Goal: Information Seeking & Learning: Learn about a topic

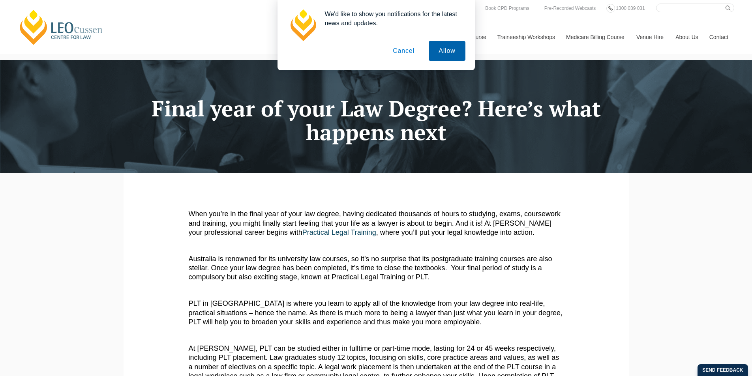
click at [438, 49] on button "Allow" at bounding box center [447, 51] width 36 height 20
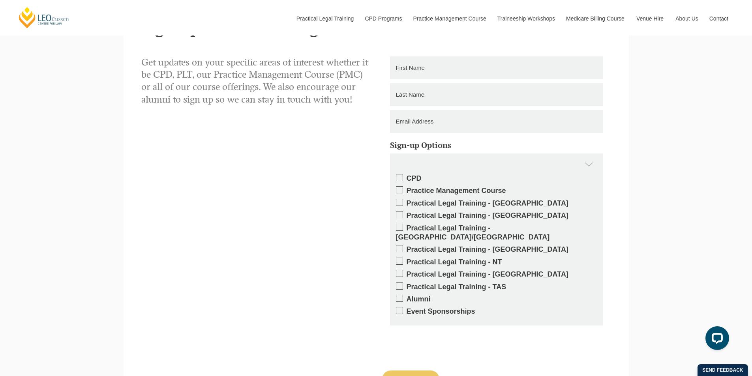
scroll to position [632, 0]
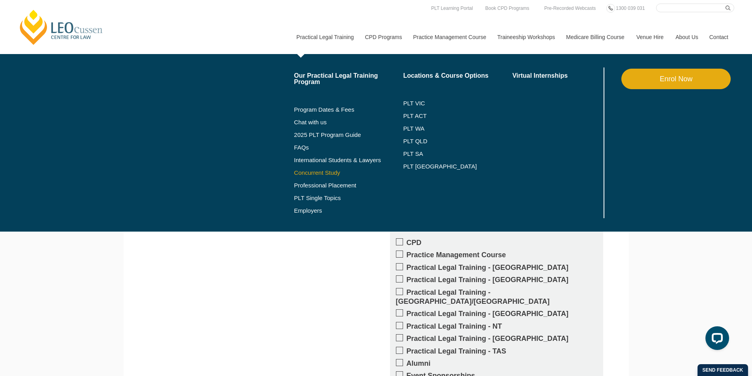
click at [323, 172] on link "Concurrent Study" at bounding box center [348, 173] width 109 height 6
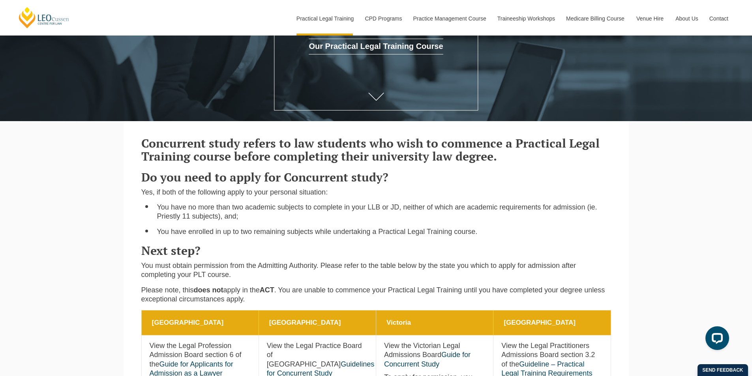
scroll to position [197, 0]
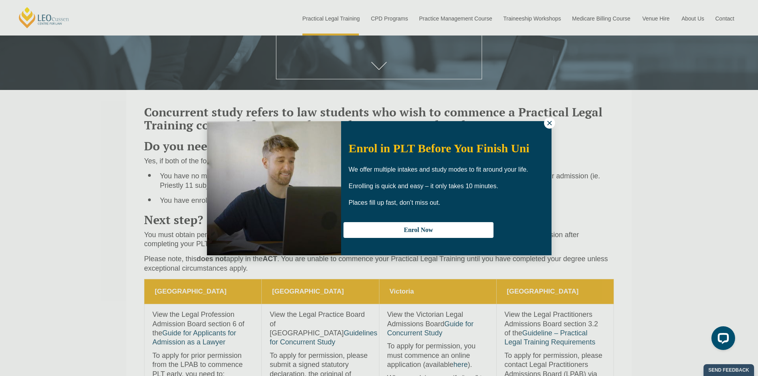
click at [550, 126] on icon at bounding box center [549, 123] width 7 height 7
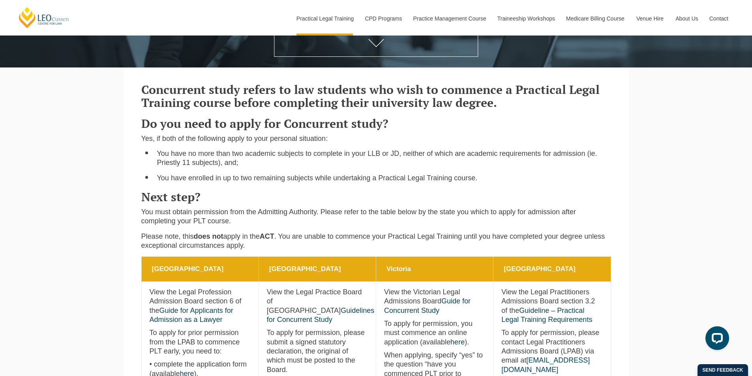
scroll to position [237, 0]
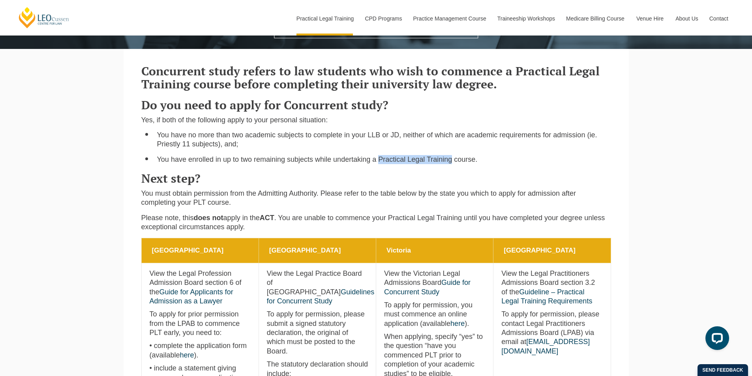
drag, startPoint x: 379, startPoint y: 160, endPoint x: 452, endPoint y: 163, distance: 73.1
click at [452, 163] on li "You have enrolled in up to two remaining subjects while undertaking a Practical…" at bounding box center [384, 159] width 454 height 9
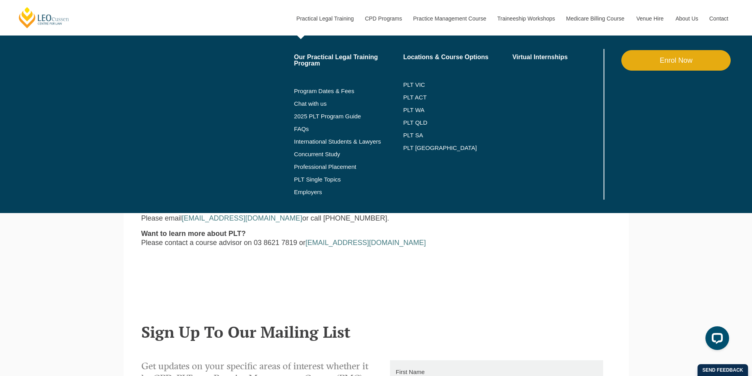
scroll to position [750, 0]
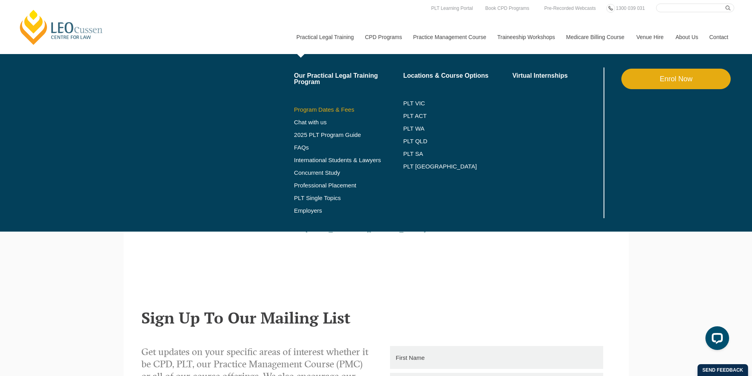
click at [302, 111] on link "Program Dates & Fees" at bounding box center [348, 110] width 109 height 6
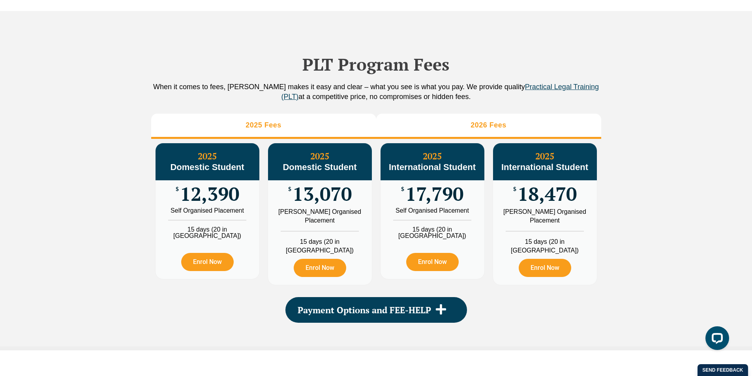
click at [435, 136] on li "2026 Fees" at bounding box center [488, 126] width 225 height 25
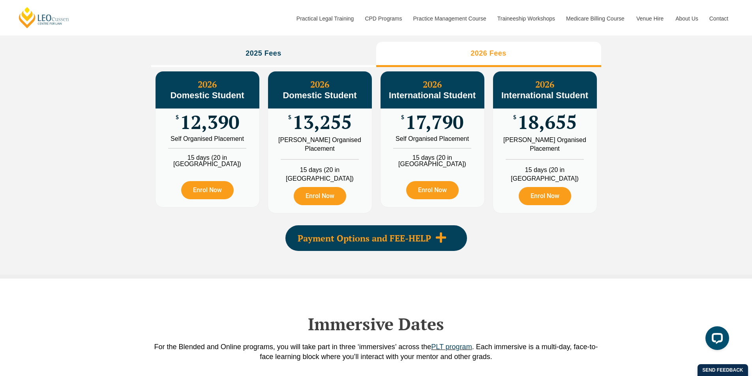
scroll to position [937, 0]
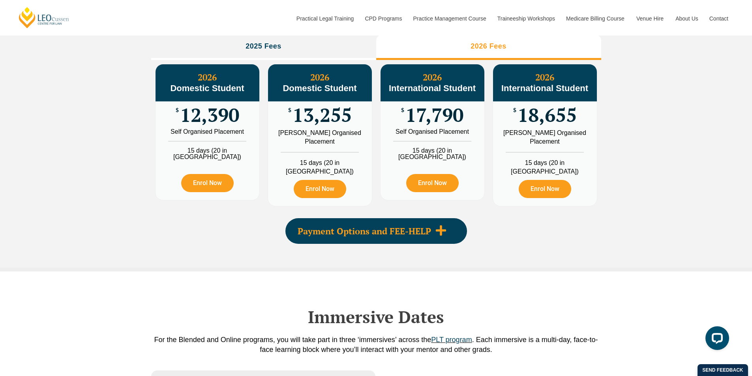
click at [452, 230] on div "Payment Options and FEE-HELP" at bounding box center [377, 231] width 182 height 26
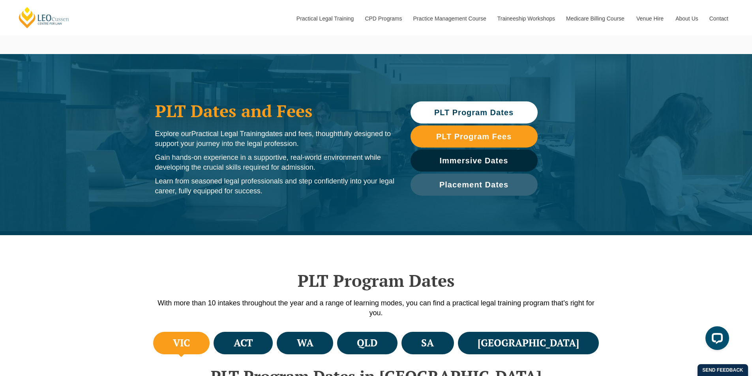
scroll to position [158, 0]
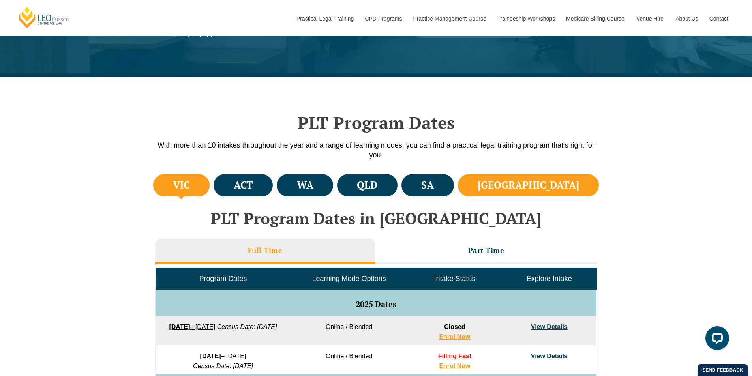
click at [563, 189] on h4 "NSW" at bounding box center [529, 185] width 102 height 13
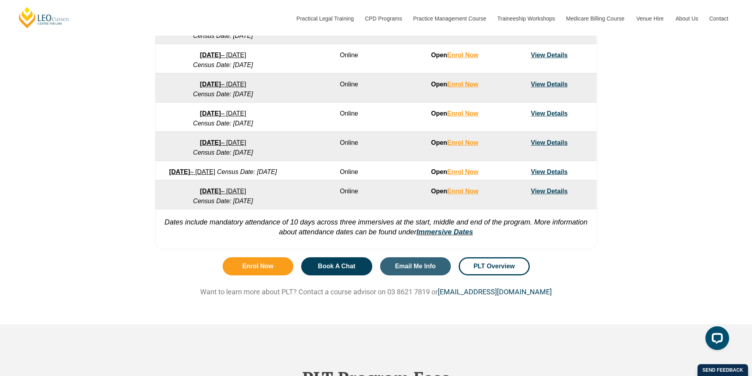
scroll to position [395, 0]
